Goal: Information Seeking & Learning: Learn about a topic

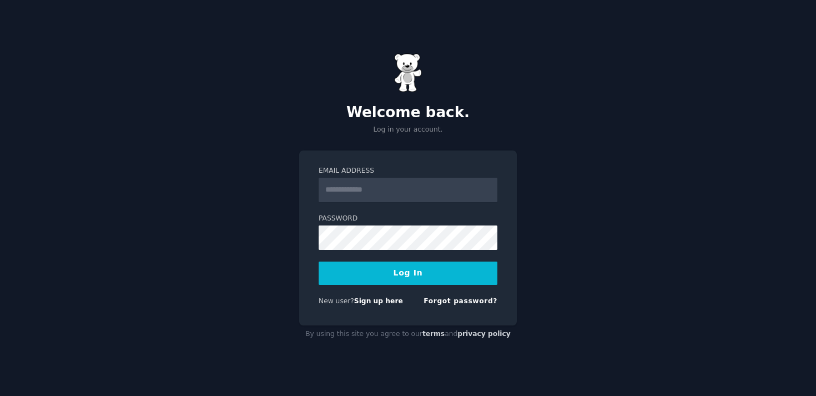
type input "**********"
click at [427, 283] on button "Log In" at bounding box center [408, 273] width 179 height 23
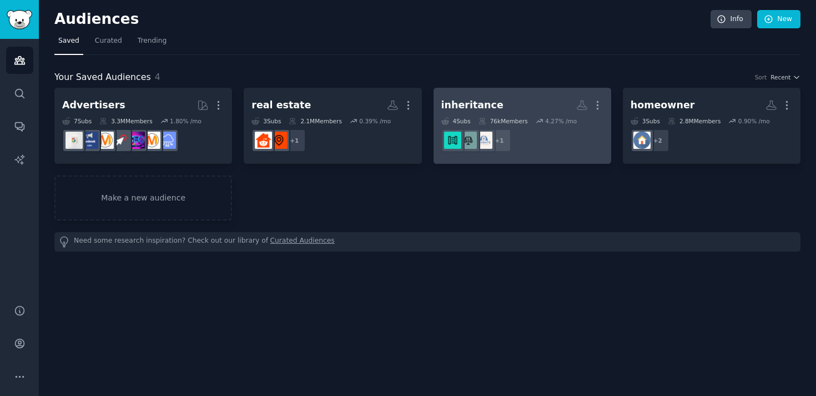
click at [535, 105] on h2 "inheritance More" at bounding box center [523, 105] width 162 height 19
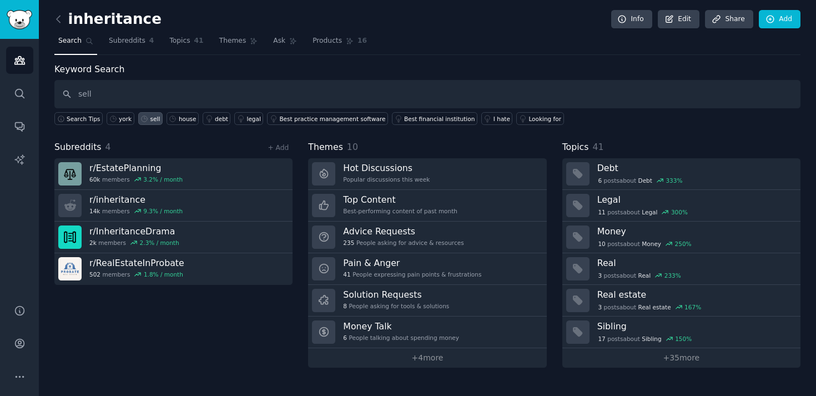
type input "sell"
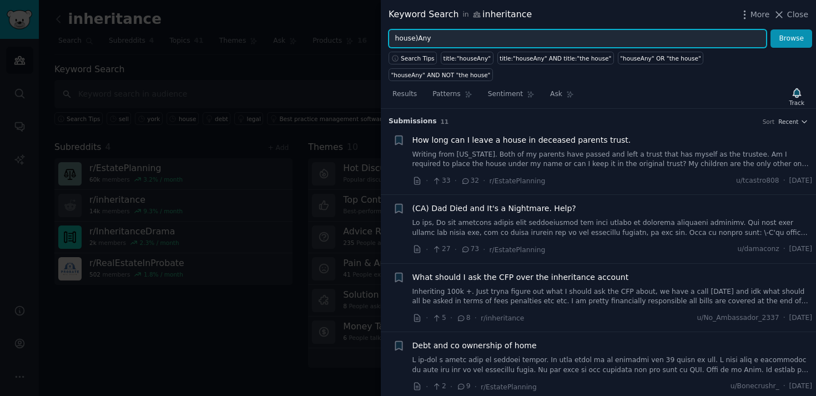
click at [415, 38] on input "house)Any" at bounding box center [578, 38] width 378 height 19
click at [771, 29] on button "Browse" at bounding box center [792, 38] width 42 height 19
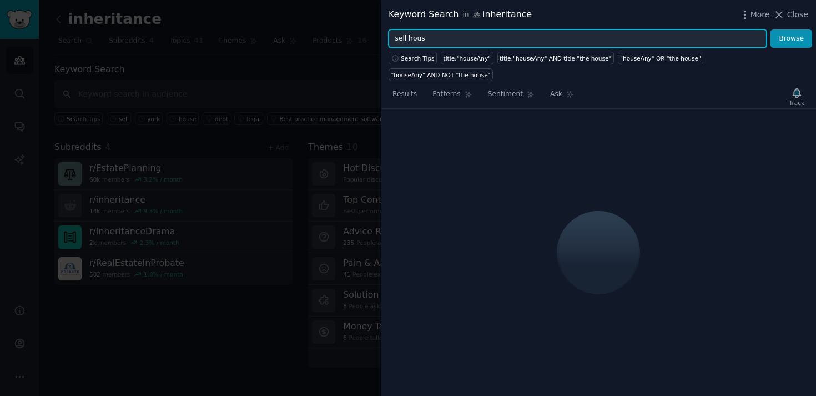
click at [429, 38] on input "sell hous" at bounding box center [578, 38] width 378 height 19
click at [771, 29] on button "Browse" at bounding box center [792, 38] width 42 height 19
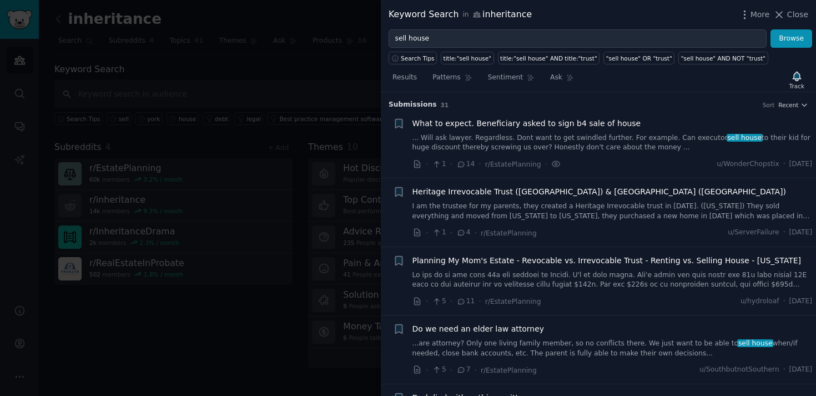
click at [579, 144] on link "... Will ask lawyer. Regardless. Dont want to get swindled further. For example…" at bounding box center [613, 142] width 400 height 19
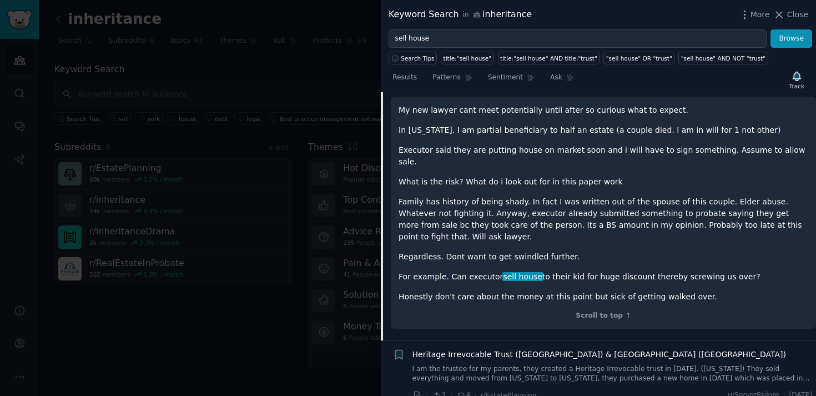
scroll to position [122, 0]
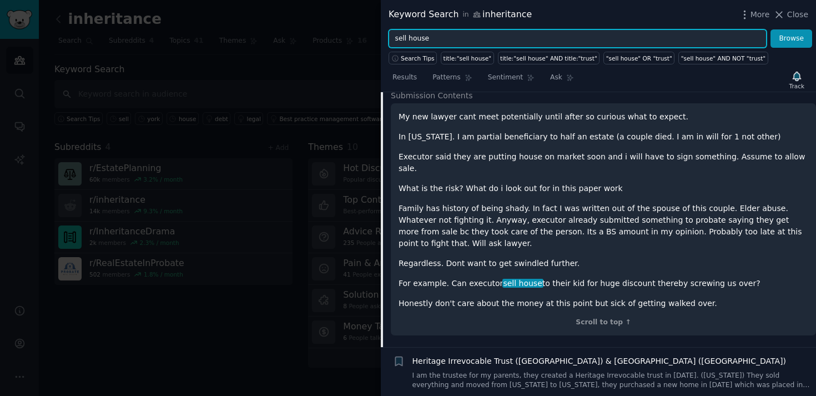
click at [478, 42] on input "sell house" at bounding box center [578, 38] width 378 height 19
type input "york"
click at [771, 29] on button "Browse" at bounding box center [792, 38] width 42 height 19
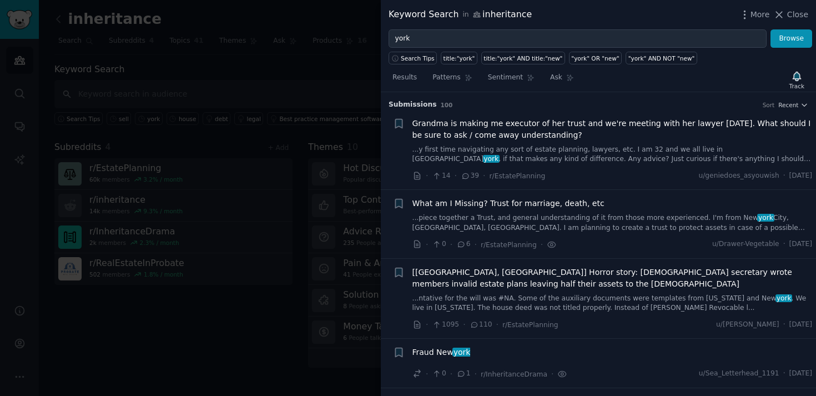
click at [545, 154] on link "...y first time navigating any sort of estate planning, lawyers, etc. I am 32 a…" at bounding box center [613, 154] width 400 height 19
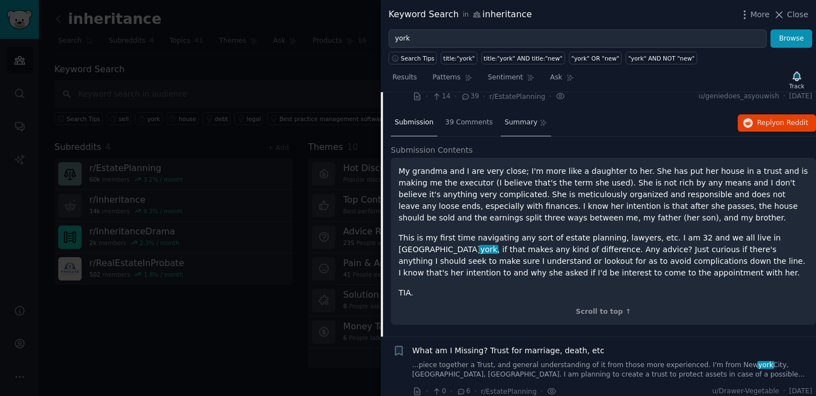
scroll to position [83, 0]
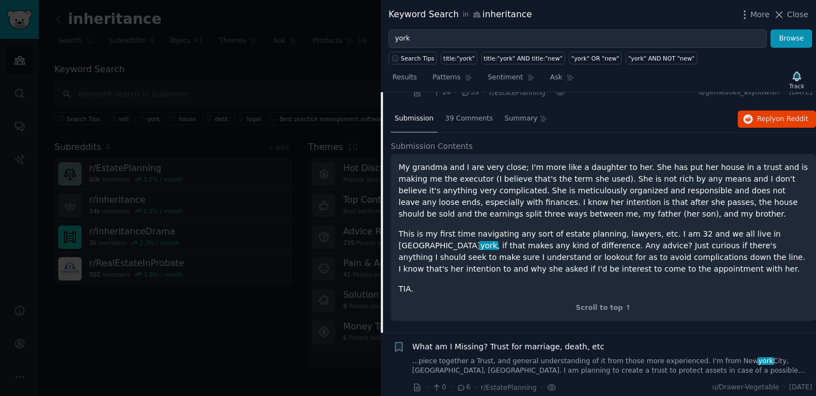
click at [514, 190] on p "My grandma and I are very close; I'm more like a daughter to her. She has put h…" at bounding box center [604, 191] width 410 height 58
click at [637, 192] on p "My grandma and I are very close; I'm more like a daughter to her. She has put h…" at bounding box center [604, 191] width 410 height 58
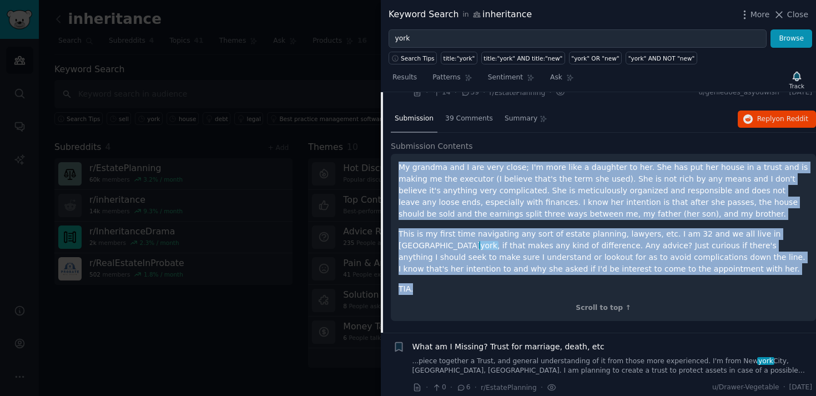
drag, startPoint x: 471, startPoint y: 287, endPoint x: 393, endPoint y: 163, distance: 147.0
click at [393, 163] on div "My grandma and I are very close; I'm more like a daughter to her. She has put h…" at bounding box center [603, 237] width 425 height 167
copy div "My grandma and I are very close; I'm more like a daughter to her. She has put h…"
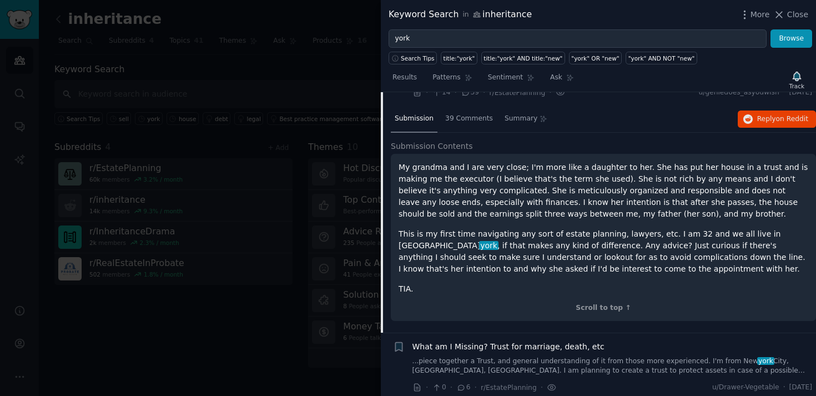
click at [312, 86] on div at bounding box center [408, 198] width 816 height 396
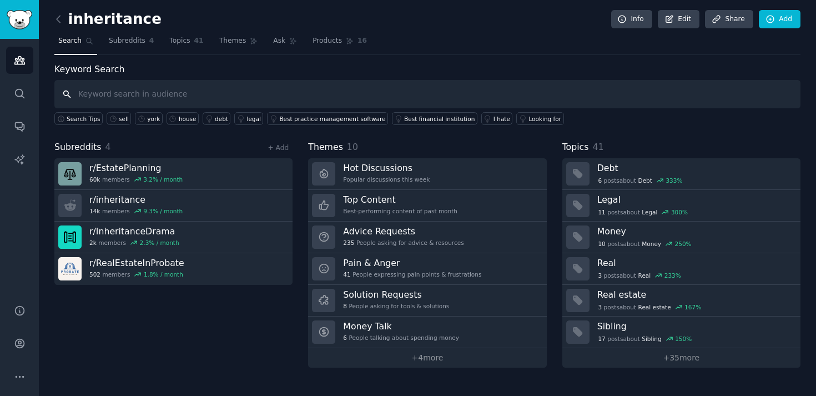
click at [244, 96] on input "text" at bounding box center [427, 94] width 747 height 28
type input "york"
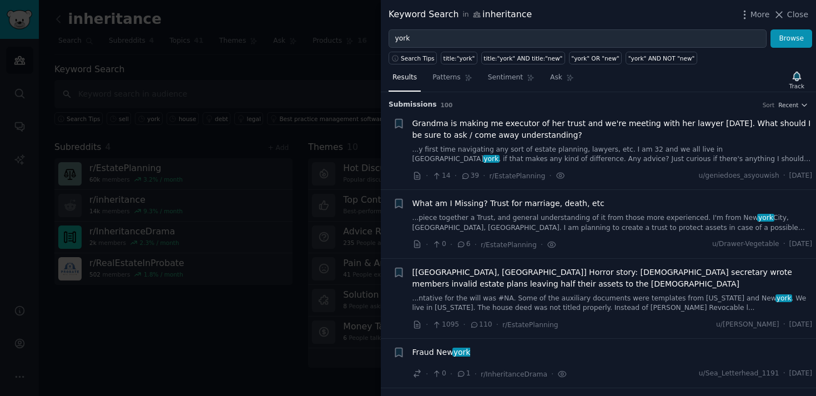
click at [527, 221] on link "...piece together a Trust, and general understanding of it from those more expe…" at bounding box center [613, 222] width 400 height 19
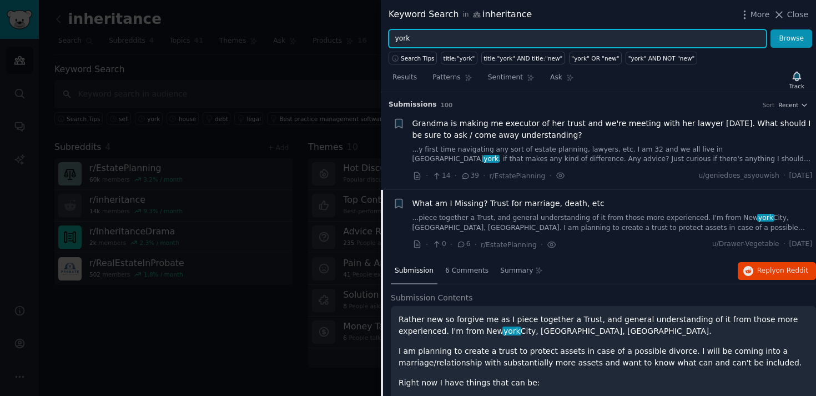
click at [402, 39] on input "york" at bounding box center [578, 38] width 378 height 19
click at [771, 29] on button "Browse" at bounding box center [792, 38] width 42 height 19
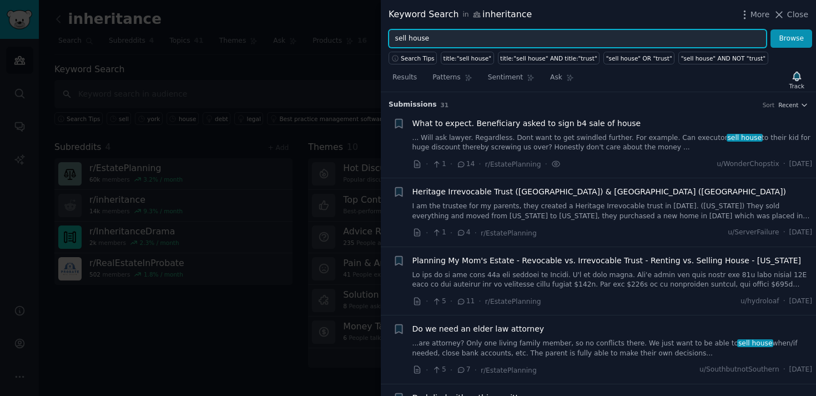
click at [409, 41] on input "sell house" at bounding box center [578, 38] width 378 height 19
click at [771, 29] on button "Browse" at bounding box center [792, 38] width 42 height 19
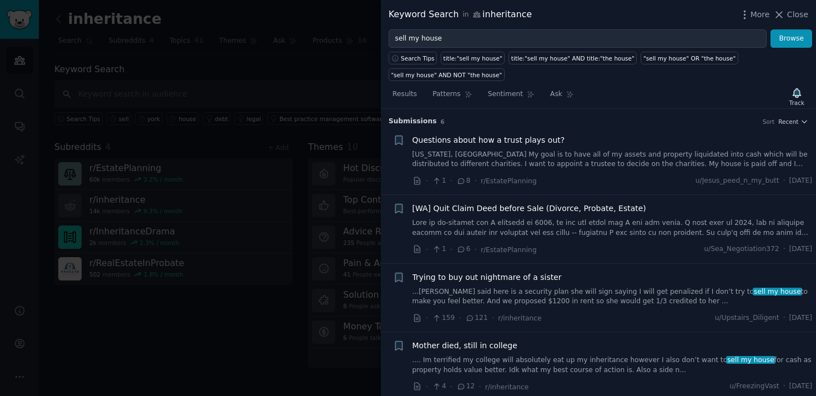
click at [549, 294] on link "...ney said here is a security plan she will sign saying I will get penalized i…" at bounding box center [613, 296] width 400 height 19
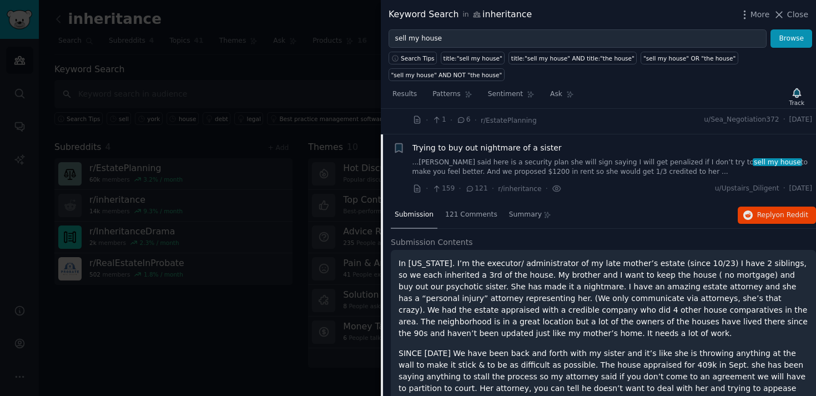
scroll to position [104, 0]
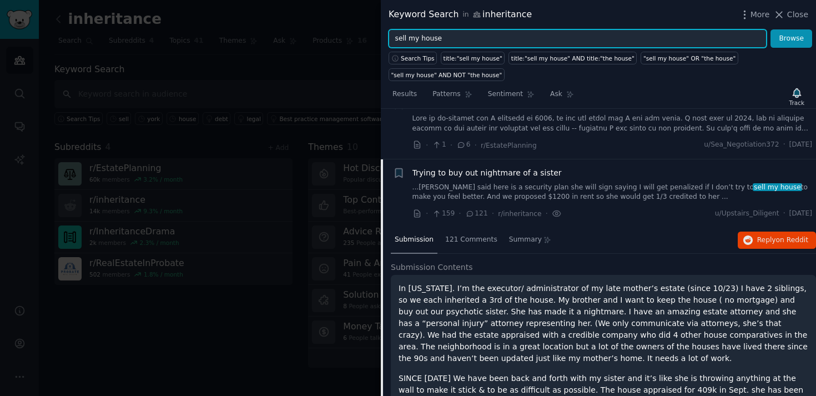
click at [410, 35] on input "sell my house" at bounding box center [578, 38] width 378 height 19
type input "house"
click at [771, 29] on button "Browse" at bounding box center [792, 38] width 42 height 19
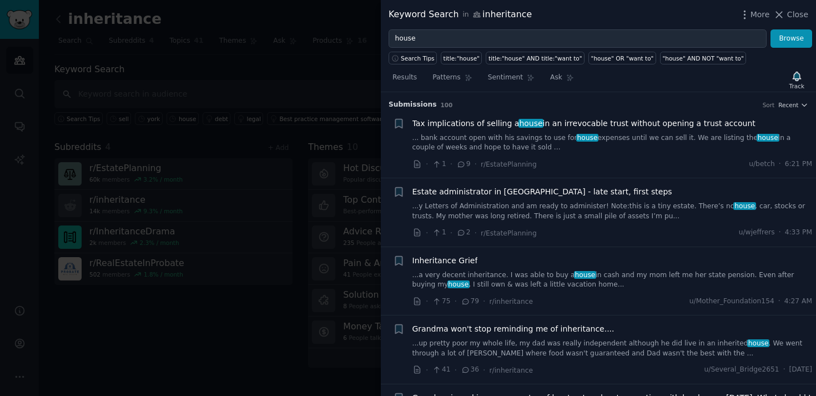
click at [514, 144] on link "... bank account open with his savings to use for house expenses until we can s…" at bounding box center [613, 142] width 400 height 19
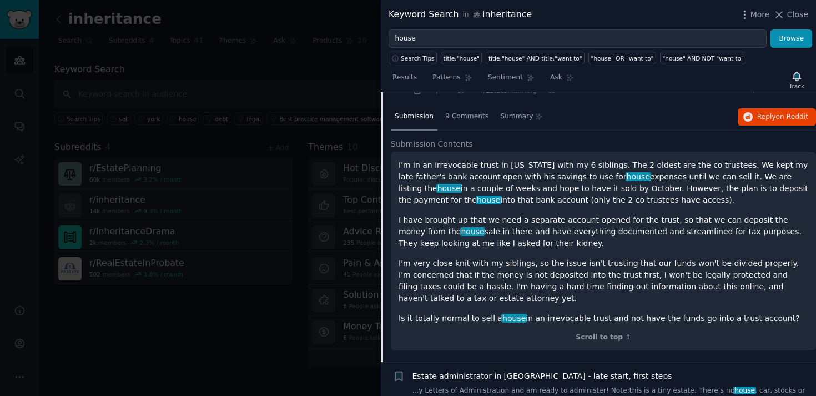
scroll to position [73, 0]
drag, startPoint x: 768, startPoint y: 317, endPoint x: 438, endPoint y: 219, distance: 344.3
click at [438, 219] on div "I'm in an irrevocable trust in Utah with my 6 siblings. The 2 oldest are the co…" at bounding box center [604, 243] width 410 height 165
click at [398, 163] on div "I'm in an irrevocable trust in Utah with my 6 siblings. The 2 oldest are the co…" at bounding box center [603, 252] width 425 height 199
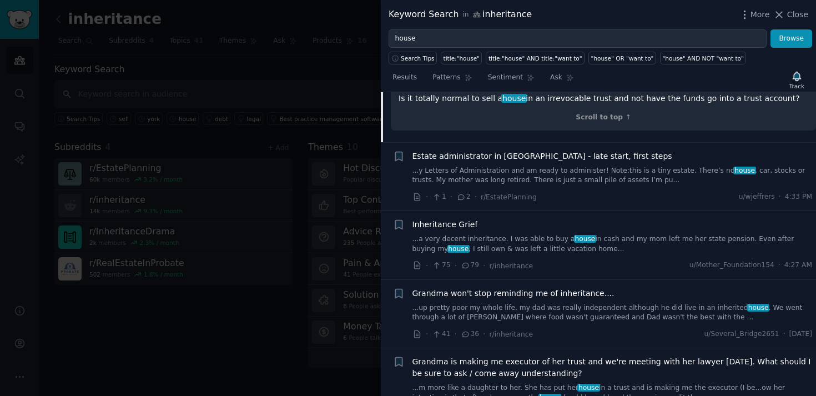
scroll to position [310, 0]
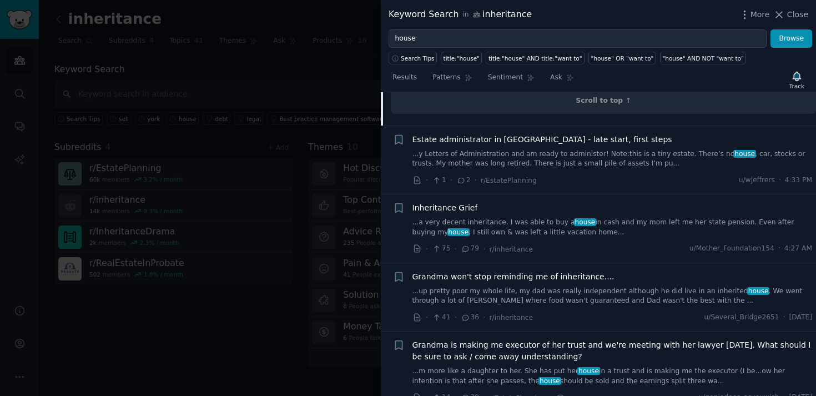
click at [530, 151] on link "...y Letters of Administration and am ready to administer! Note:this is a tiny …" at bounding box center [613, 158] width 400 height 19
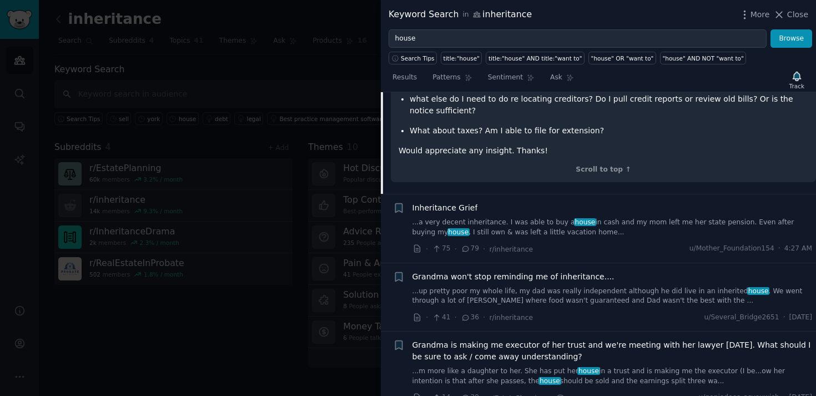
scroll to position [375, 0]
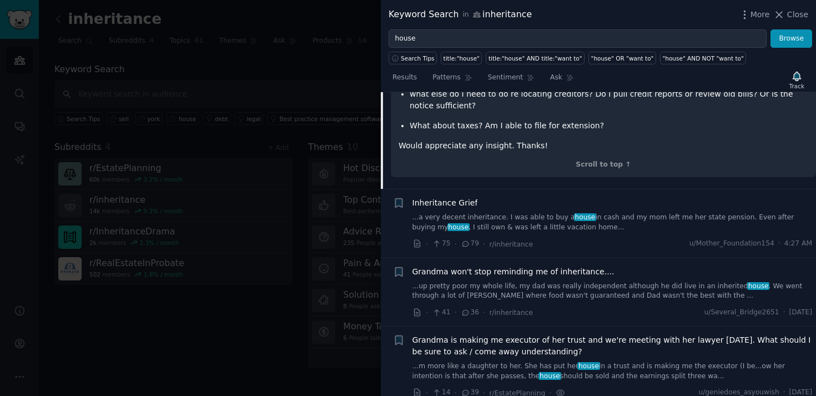
click at [544, 282] on link "...up pretty poor my whole life, my dad was really independent although he did …" at bounding box center [613, 291] width 400 height 19
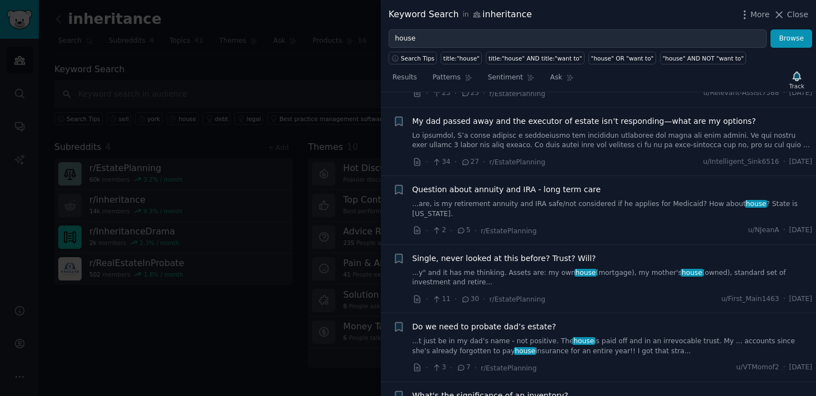
scroll to position [818, 0]
click at [566, 337] on link "...t just be in my dad’s name - not positive. The house is paid off and in an i…" at bounding box center [613, 346] width 400 height 19
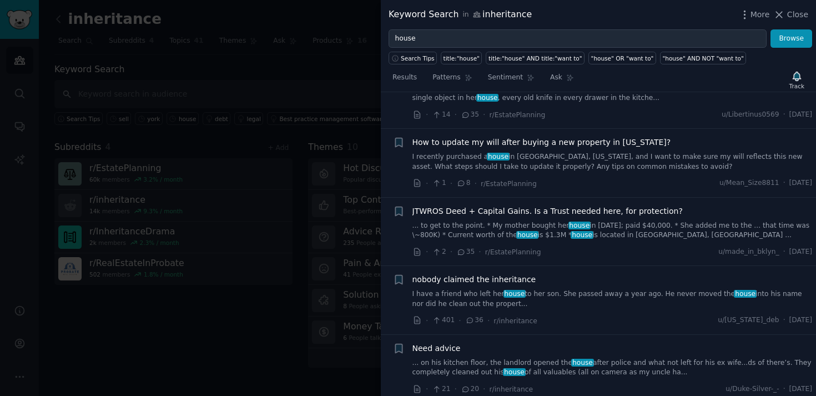
scroll to position [1118, 0]
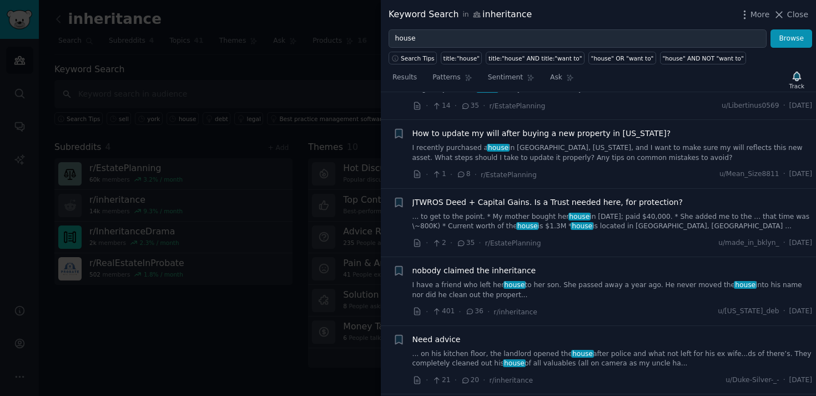
click at [562, 280] on link "I have a friend who left her house to her son. She passed away a year ago. He n…" at bounding box center [613, 289] width 400 height 19
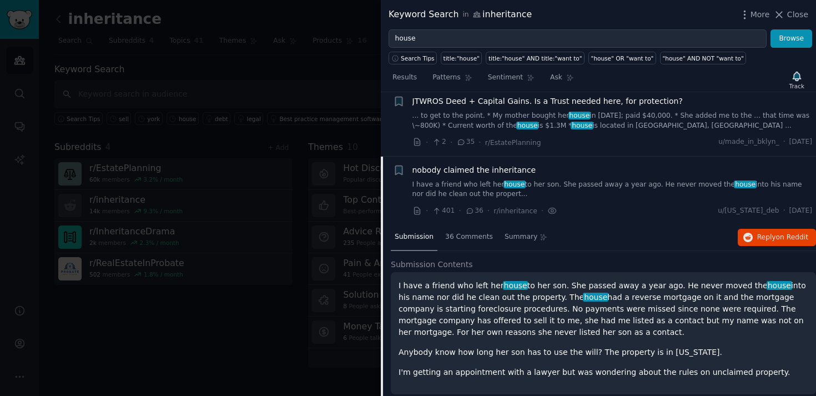
scroll to position [980, 0]
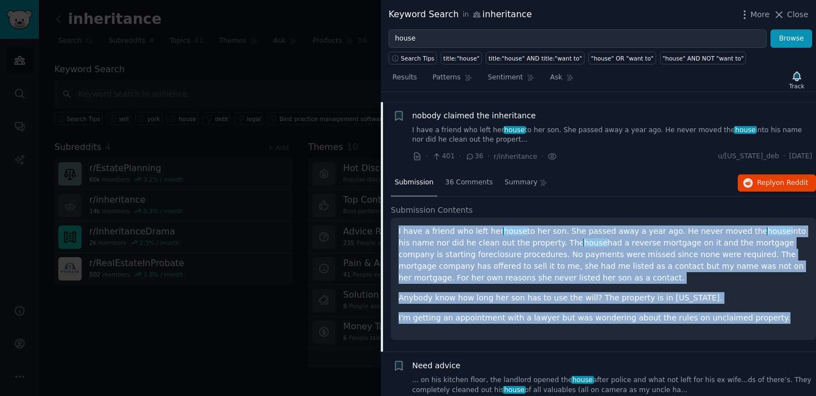
drag, startPoint x: 397, startPoint y: 220, endPoint x: 778, endPoint y: 304, distance: 390.7
click at [778, 304] on div "I have a friend who left her house to her son. She passed away a year ago. He n…" at bounding box center [603, 279] width 425 height 122
copy div "I have a friend who left her house to her son. She passed away a year ago. He n…"
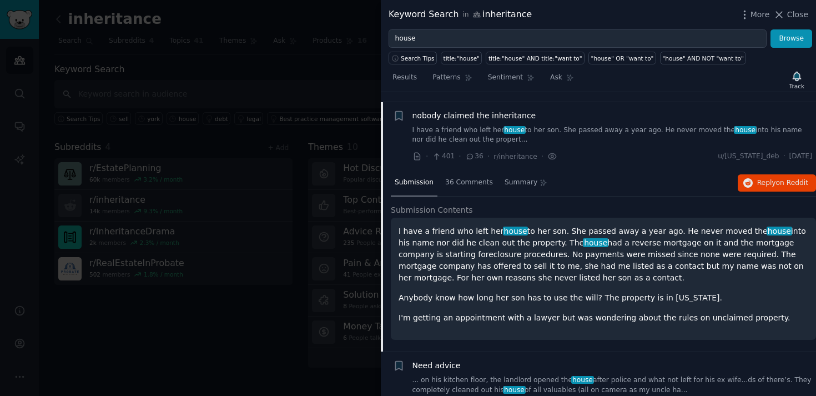
click at [281, 60] on div at bounding box center [408, 198] width 816 height 396
